Goal: Check status: Check status

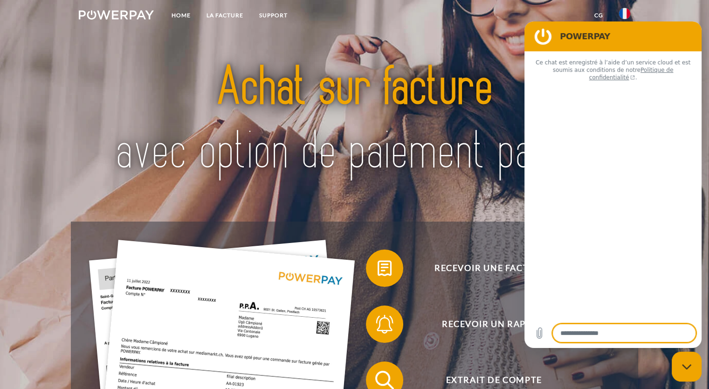
type textarea "*"
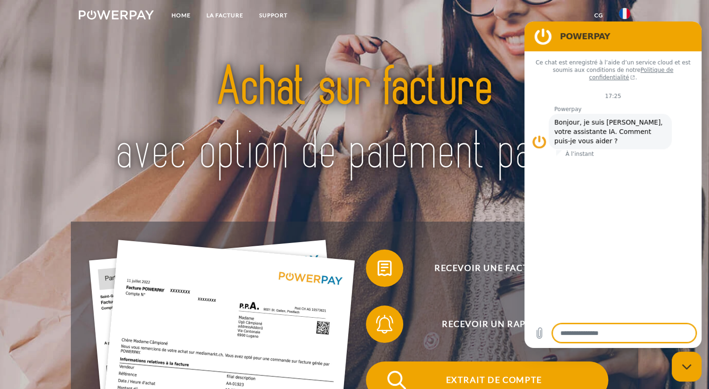
click at [485, 385] on span "Extrait de compte" at bounding box center [494, 379] width 229 height 37
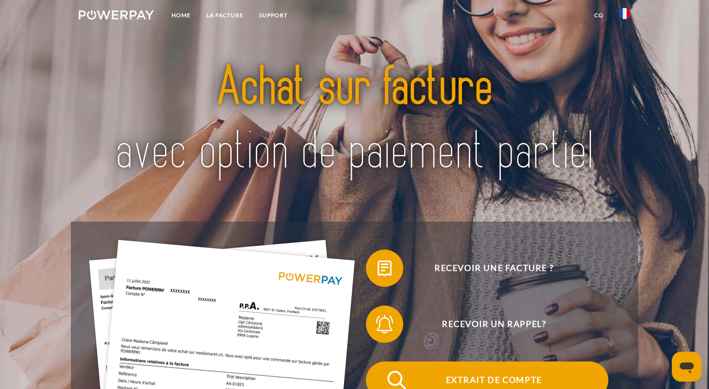
click at [473, 381] on span "Extrait de compte" at bounding box center [494, 379] width 229 height 37
click at [469, 378] on span "Extrait de compte" at bounding box center [494, 379] width 229 height 37
